Goal: Task Accomplishment & Management: Manage account settings

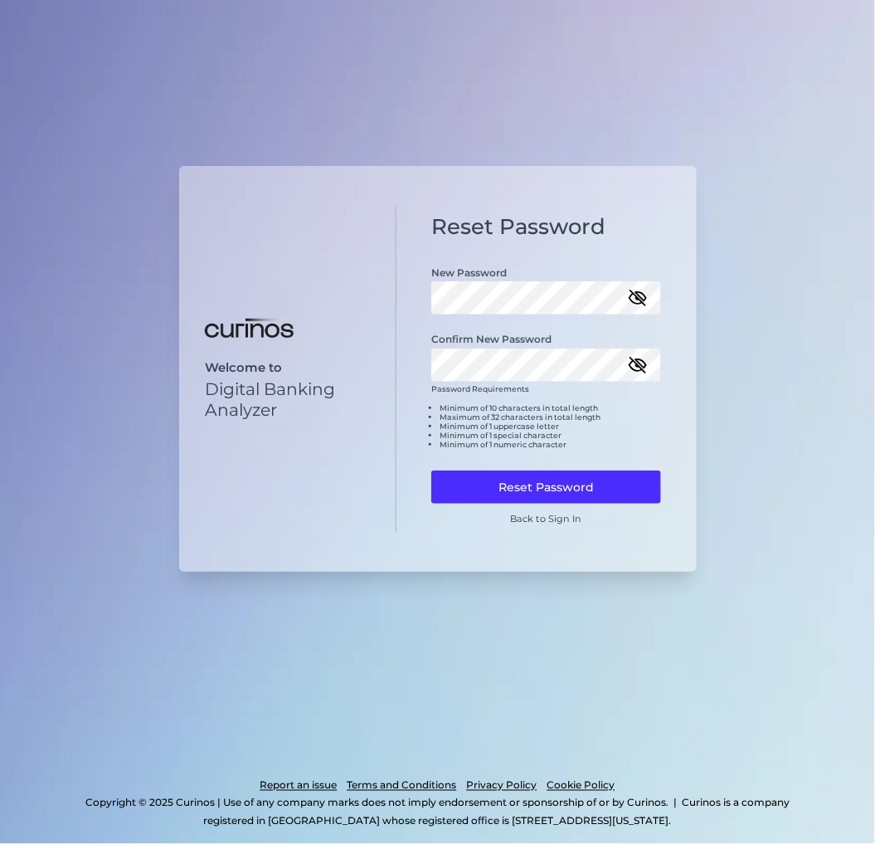
click at [402, 408] on div "Reset Password New Password Confirm New Password Password Requirements Minimum …" at bounding box center [547, 369] width 300 height 324
click at [496, 493] on button "Reset Password" at bounding box center [546, 486] width 230 height 33
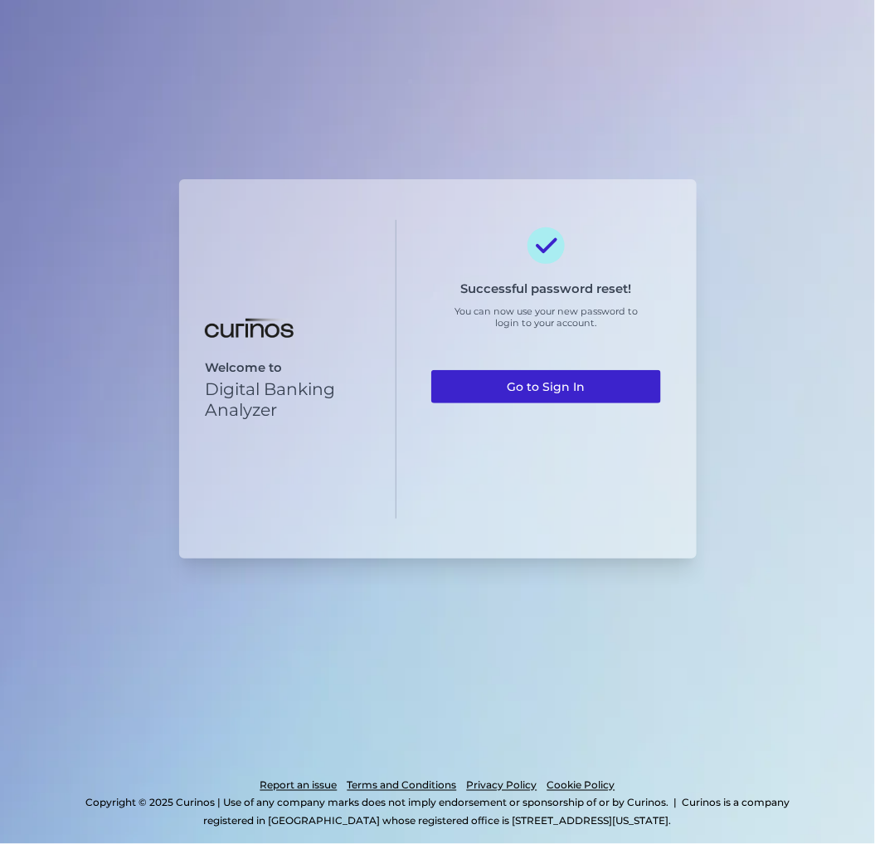
click at [566, 383] on link "Go to Sign In" at bounding box center [546, 386] width 230 height 33
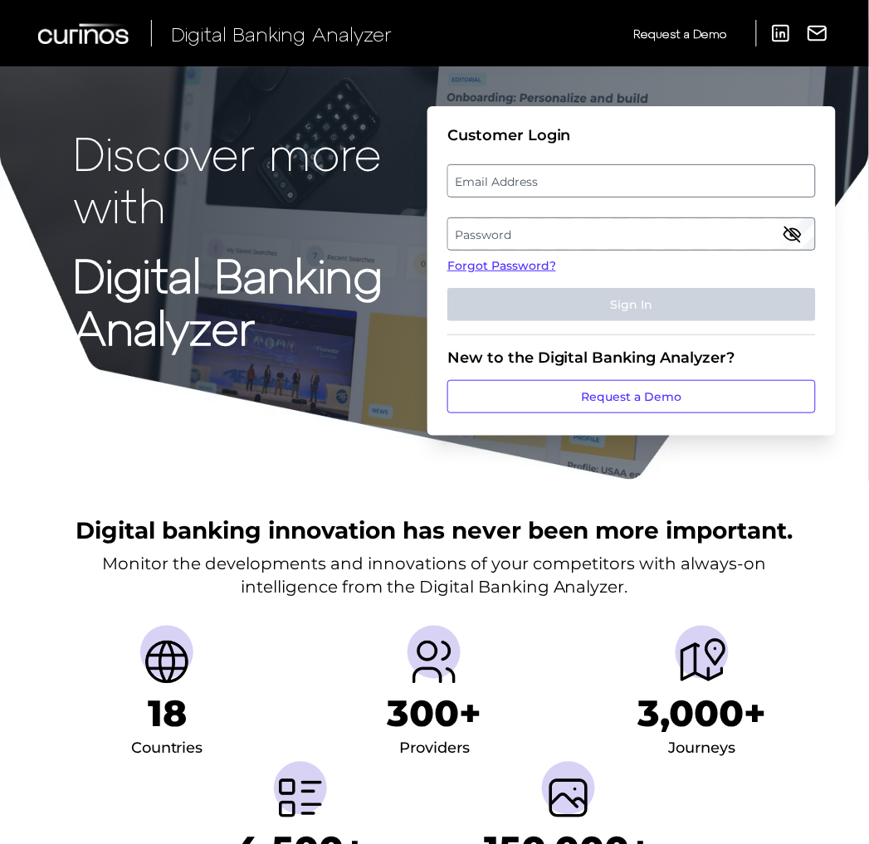
click at [498, 178] on label "Email Address" at bounding box center [631, 181] width 366 height 30
click at [498, 178] on input "email" at bounding box center [631, 180] width 368 height 33
type input "james.thompson2@nationwide.co.uk"
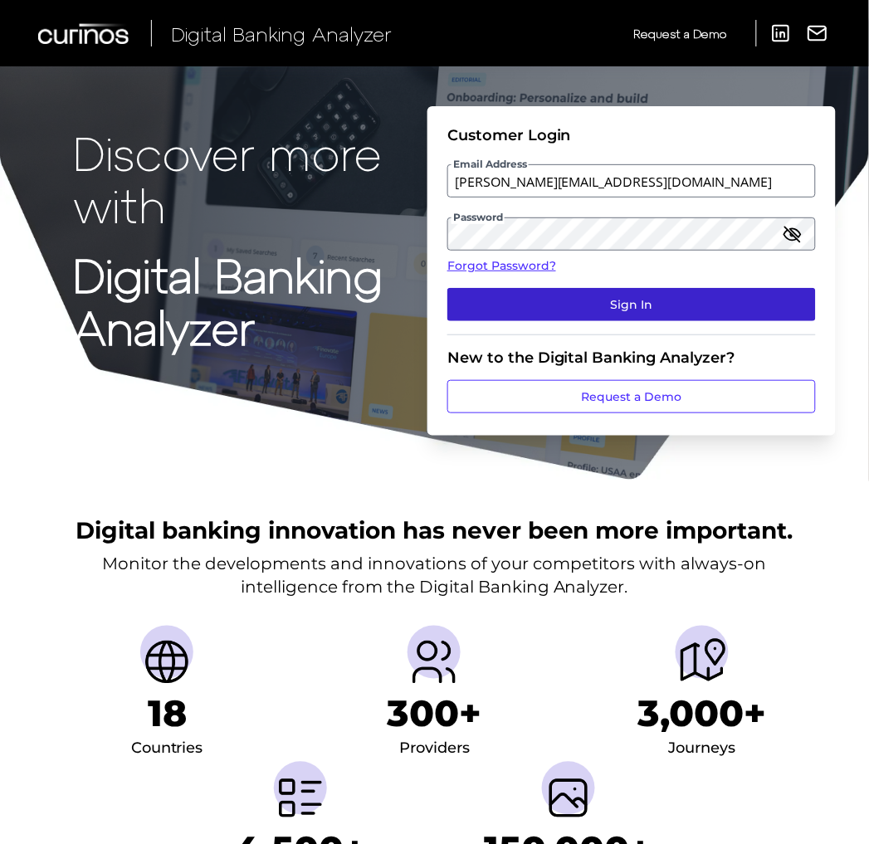
click at [582, 309] on button "Sign In" at bounding box center [631, 304] width 368 height 33
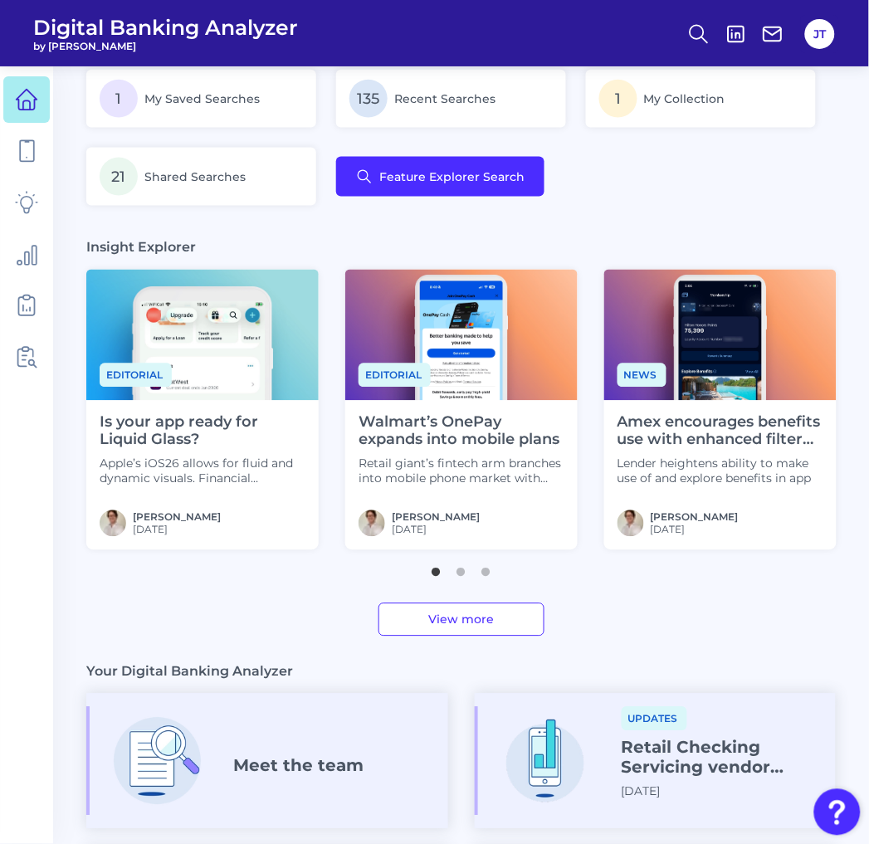
scroll to position [368, 0]
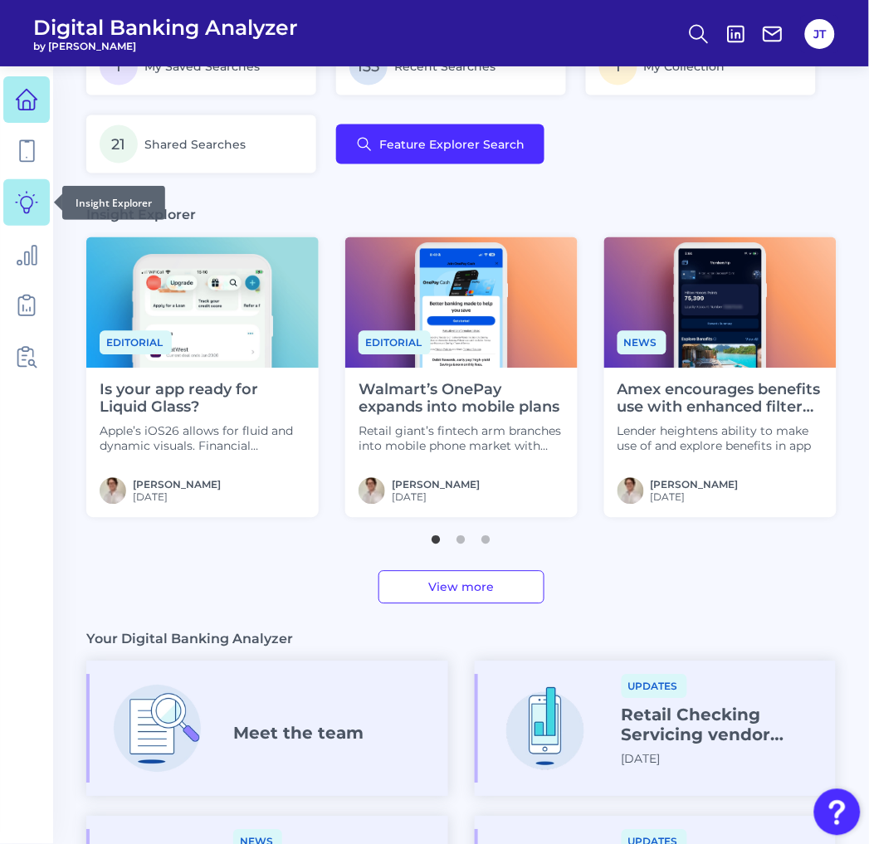
click at [15, 204] on icon at bounding box center [26, 202] width 23 height 23
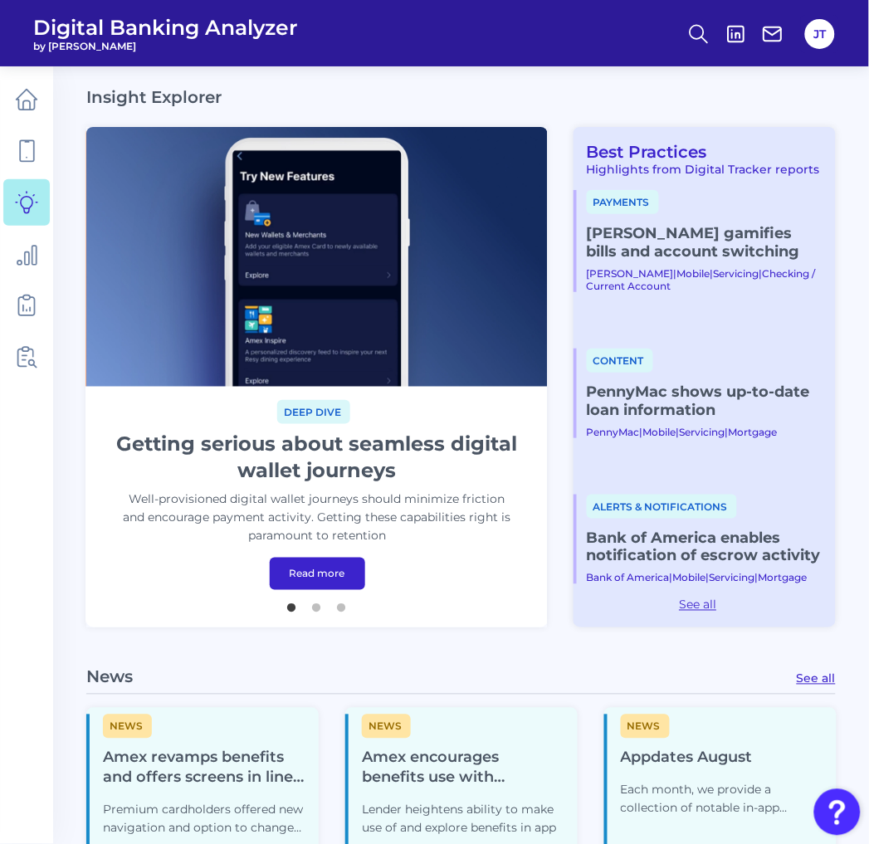
scroll to position [92, 0]
